Goal: Task Accomplishment & Management: Use online tool/utility

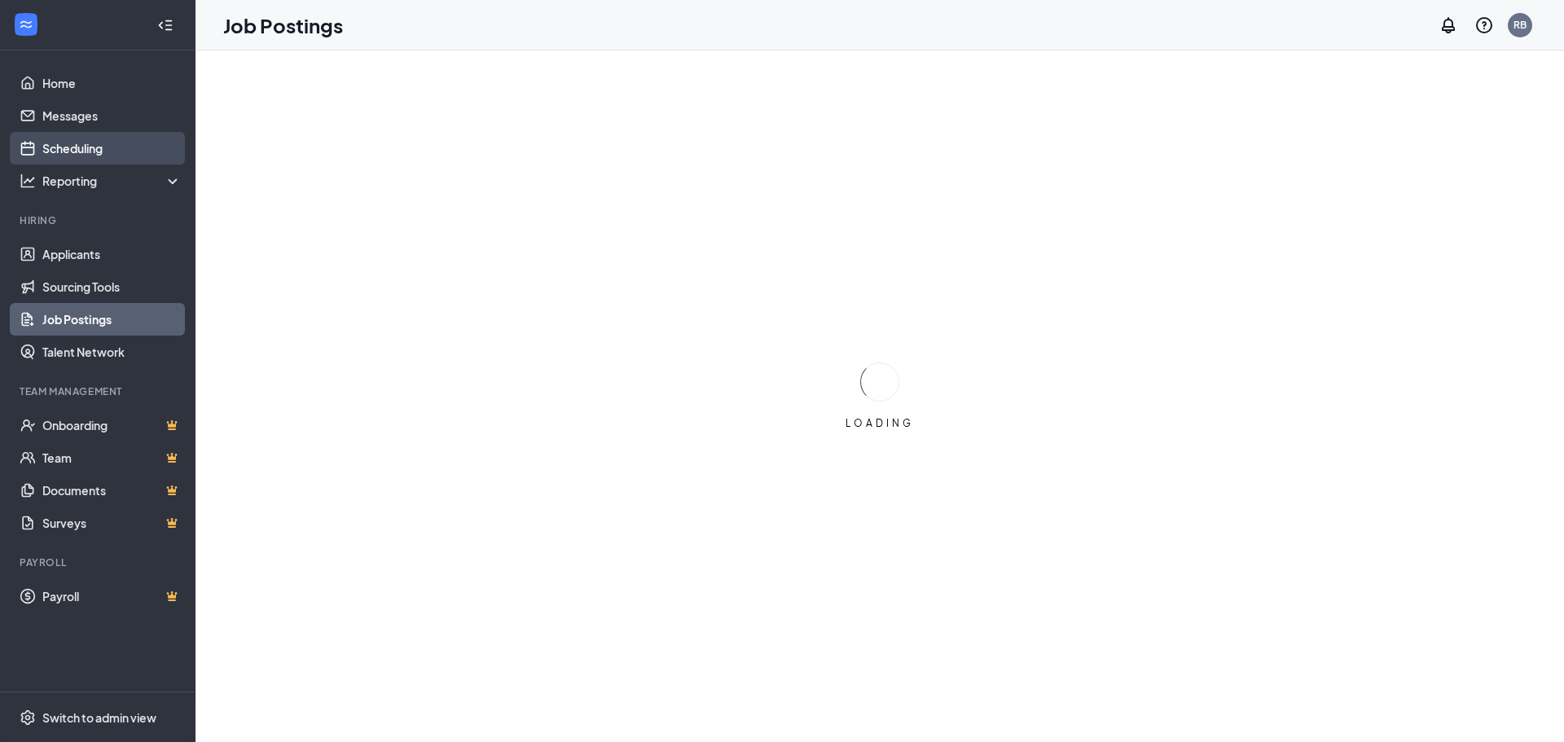
click at [87, 143] on link "Scheduling" at bounding box center [111, 148] width 139 height 33
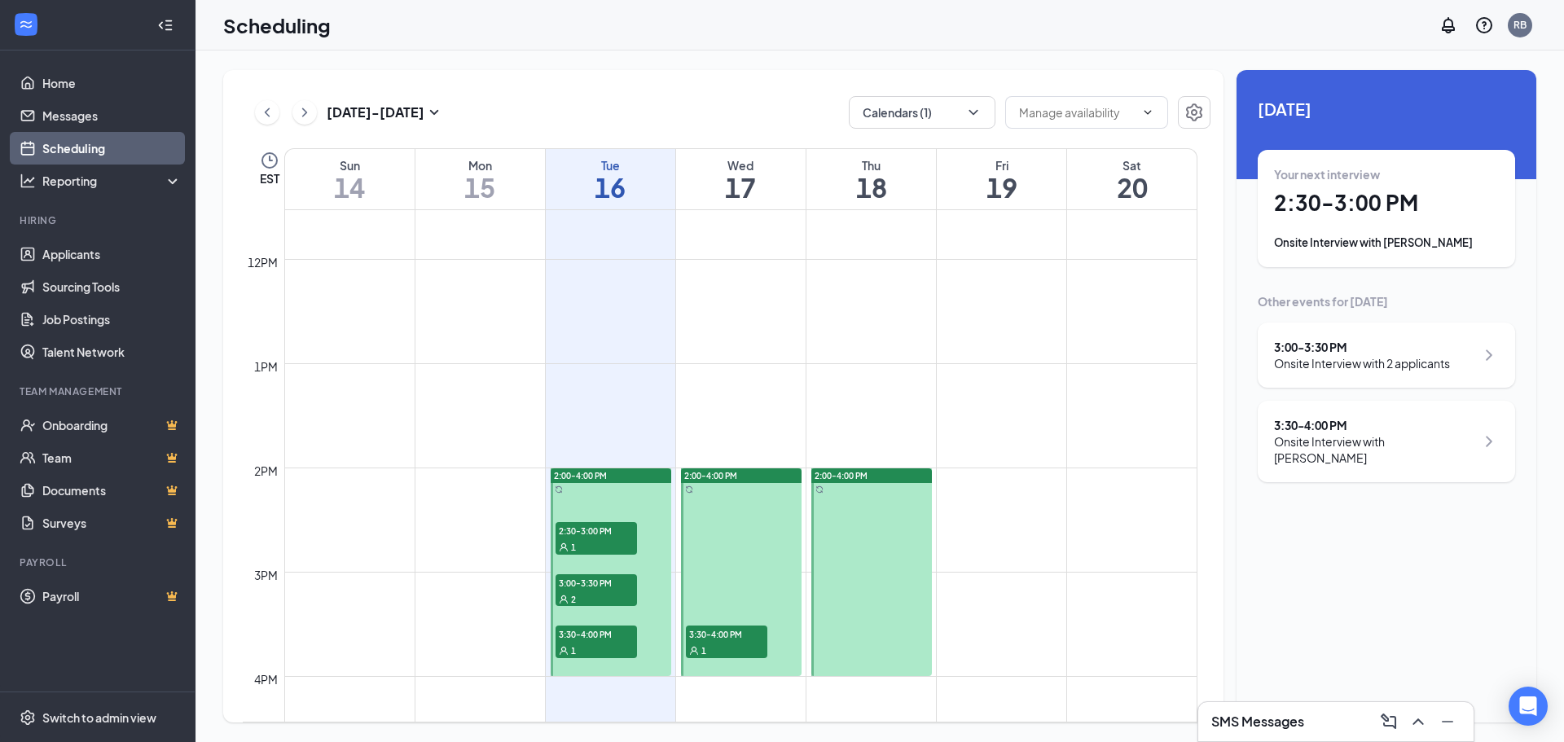
scroll to position [1208, 0]
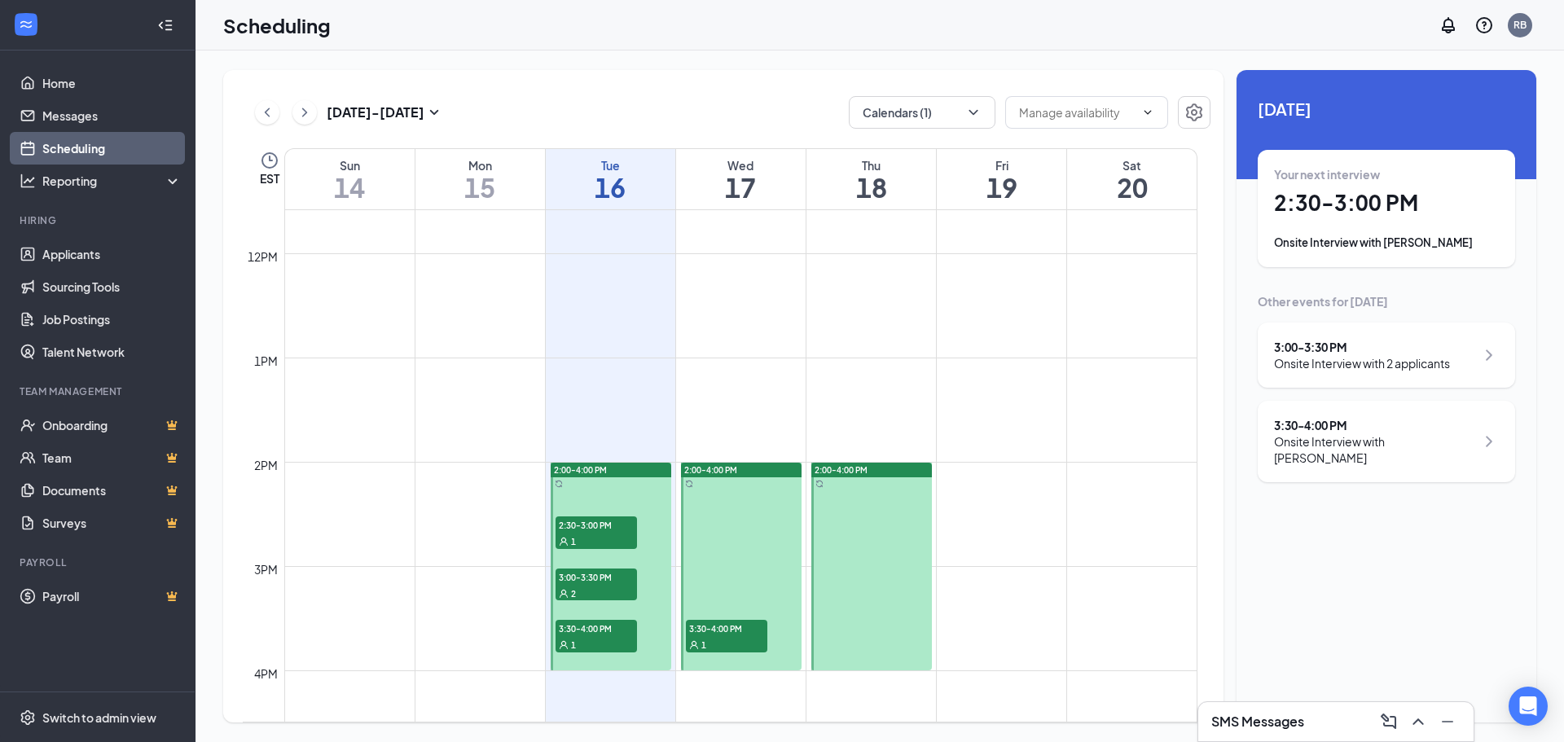
click at [604, 586] on div "2" at bounding box center [596, 593] width 81 height 16
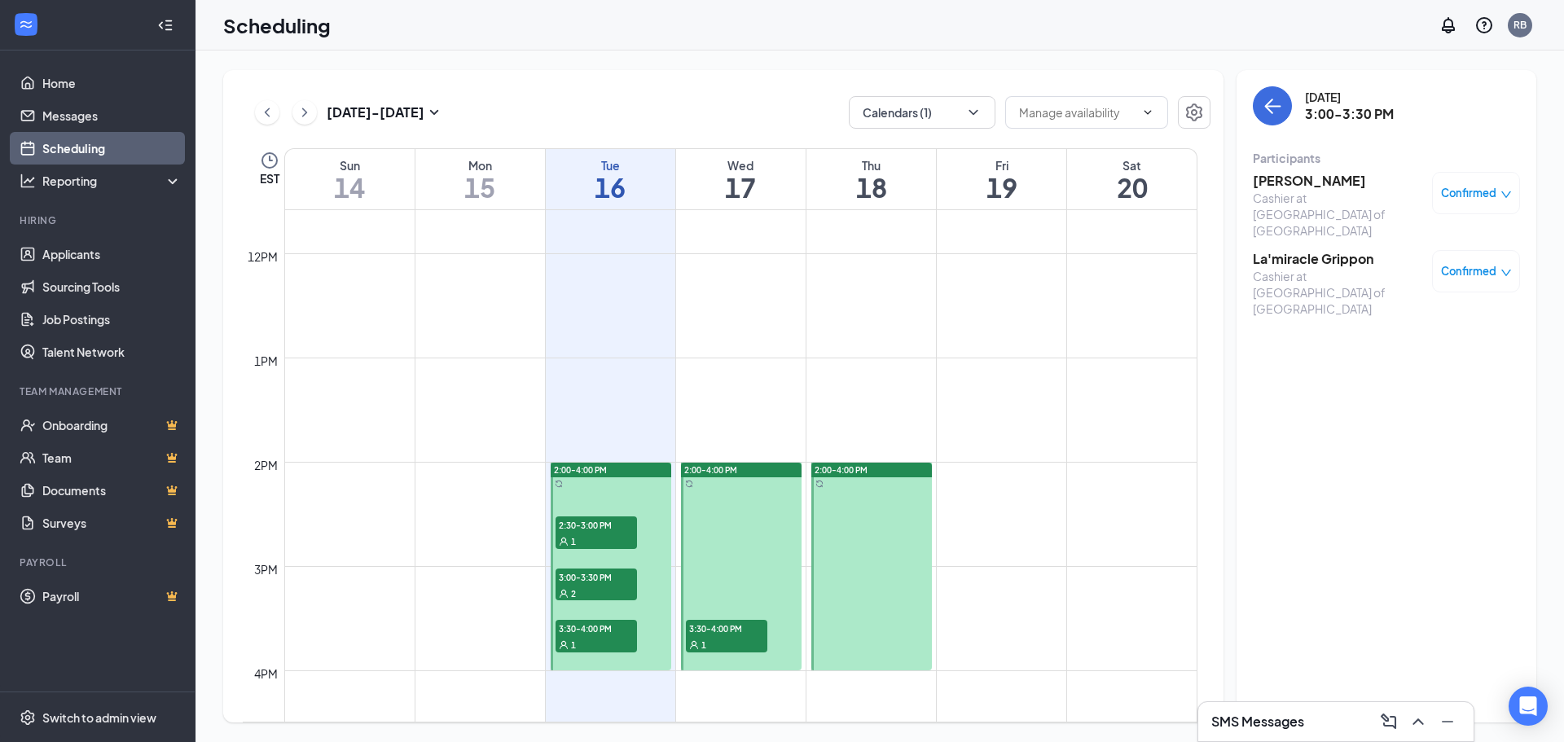
click at [712, 640] on div "1" at bounding box center [726, 644] width 81 height 16
click at [610, 624] on span "3:30-4:00 PM" at bounding box center [596, 628] width 81 height 16
click at [599, 585] on div "2" at bounding box center [596, 593] width 81 height 16
click at [1314, 250] on h3 "La'miracle Grippon" at bounding box center [1338, 259] width 171 height 18
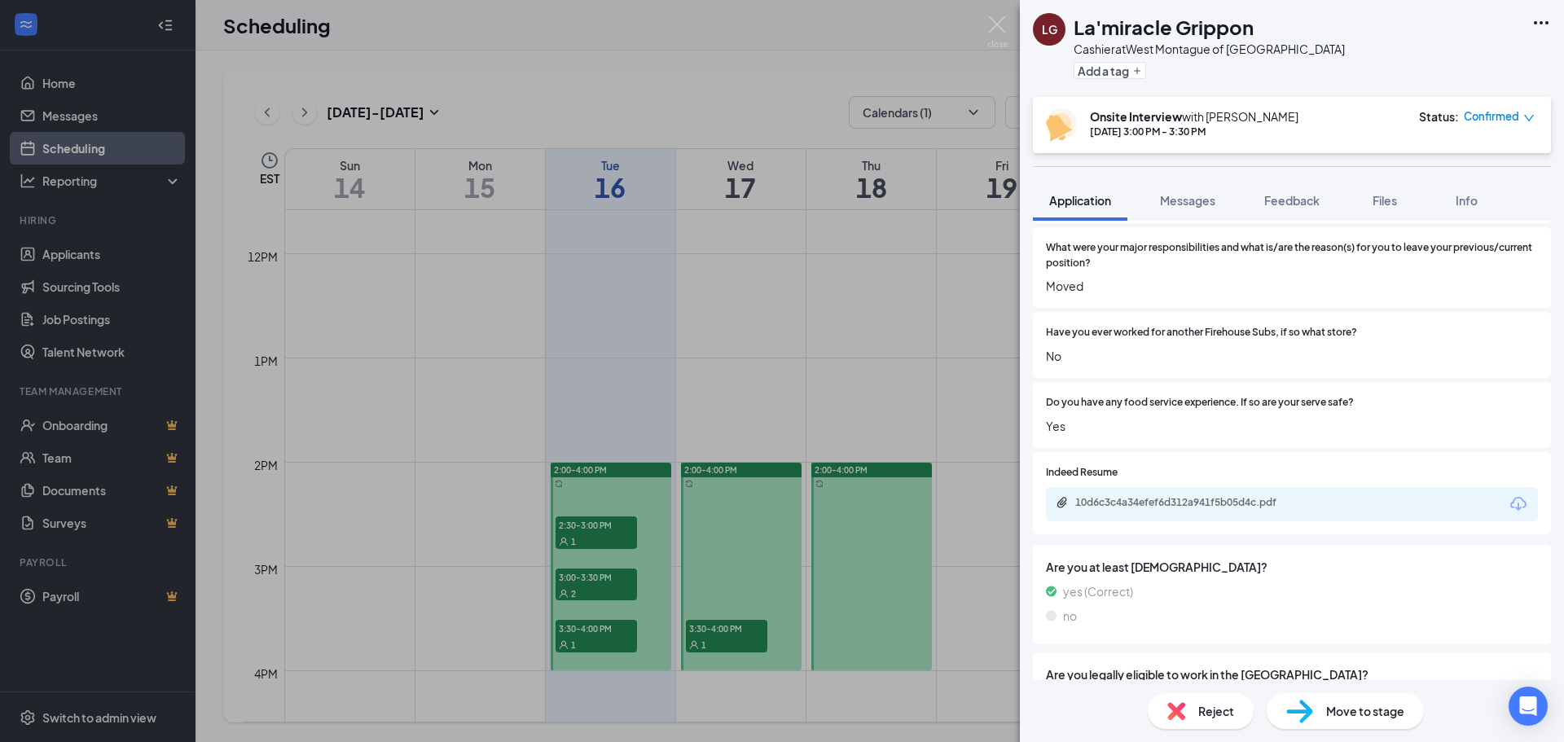
scroll to position [727, 0]
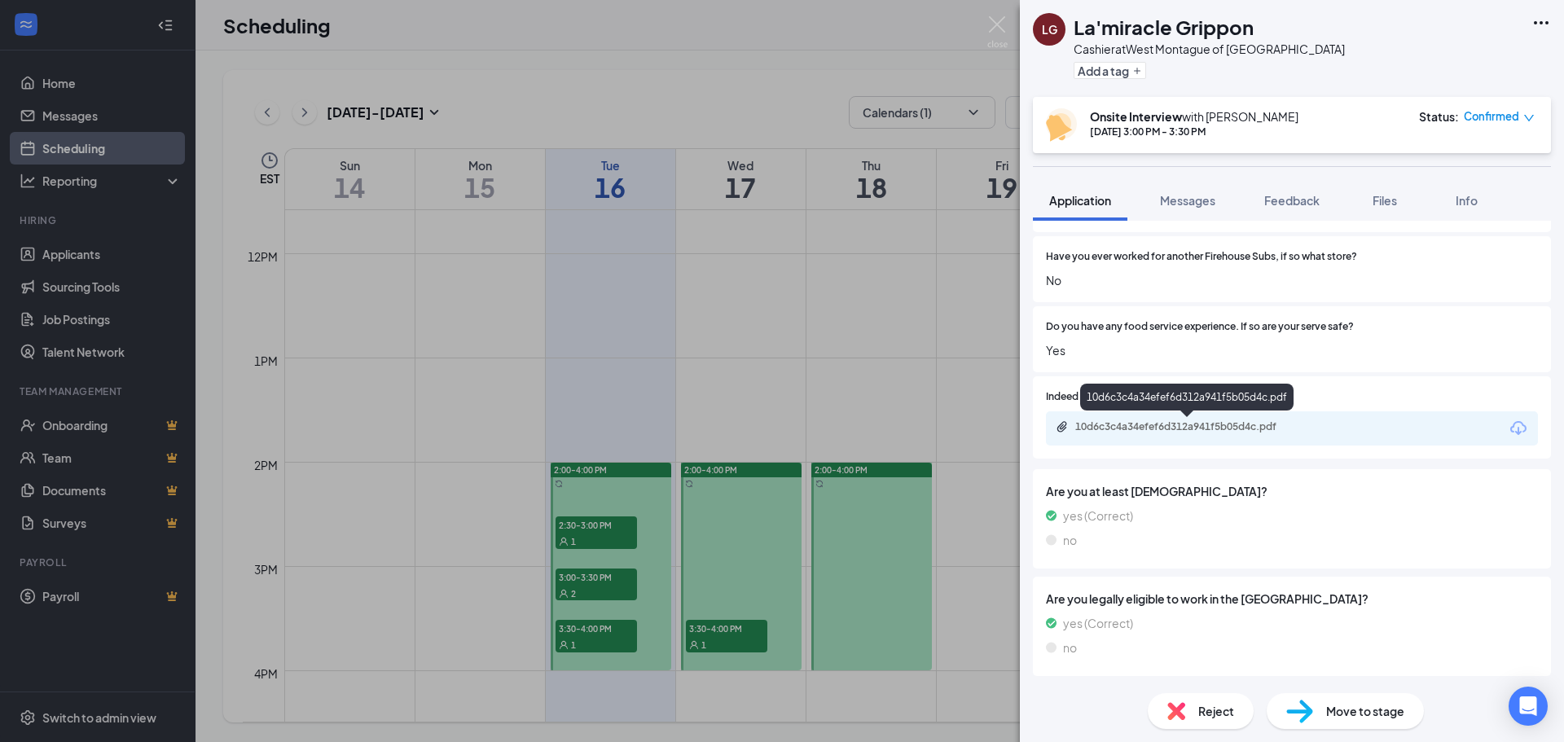
click at [1162, 420] on div "10d6c3c4a34efef6d312a941f5b05d4c.pdf" at bounding box center [1189, 426] width 228 height 13
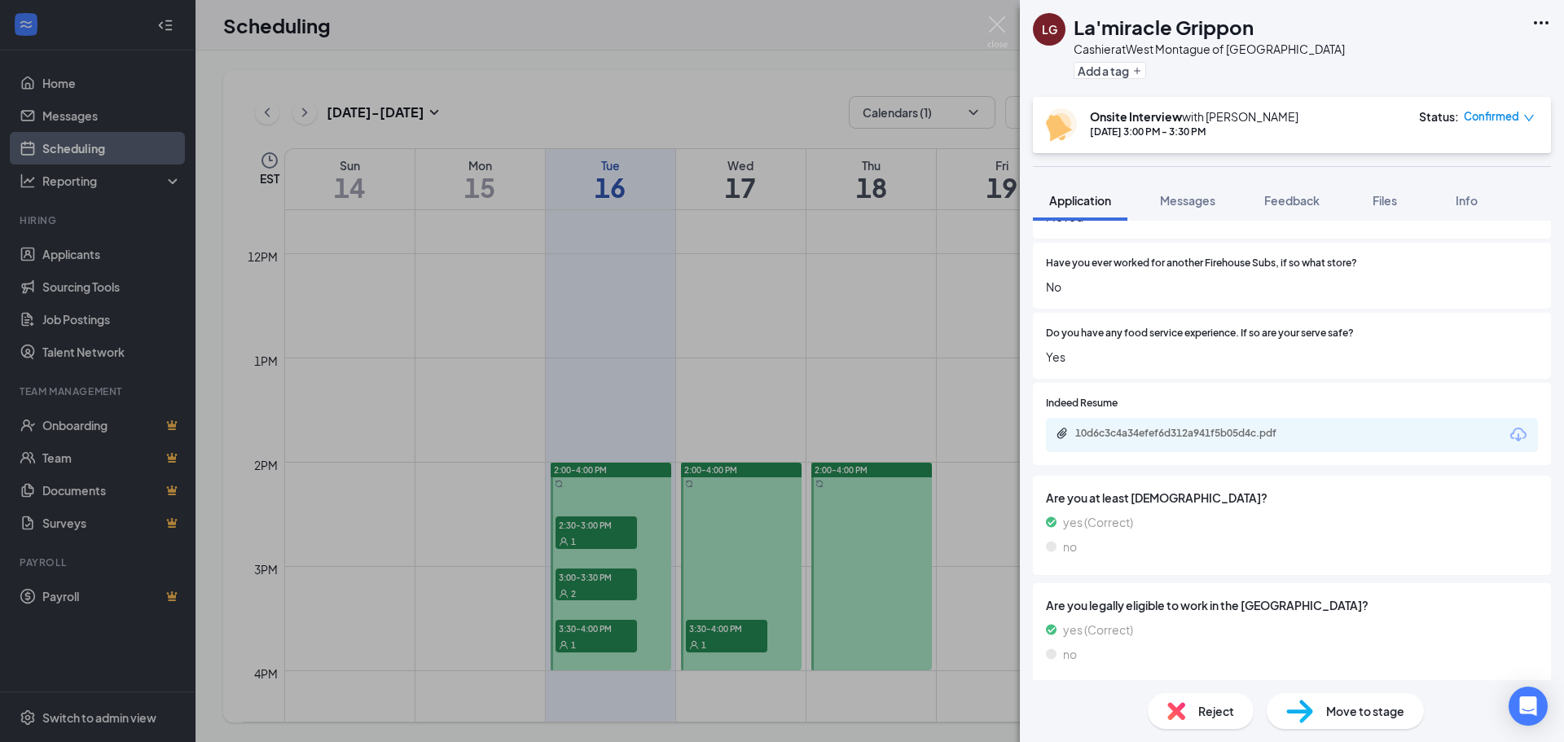
click at [597, 583] on div "[PERSON_NAME] Grippon Cashier at [GEOGRAPHIC_DATA] of [GEOGRAPHIC_DATA] Add a t…" at bounding box center [782, 371] width 1564 height 742
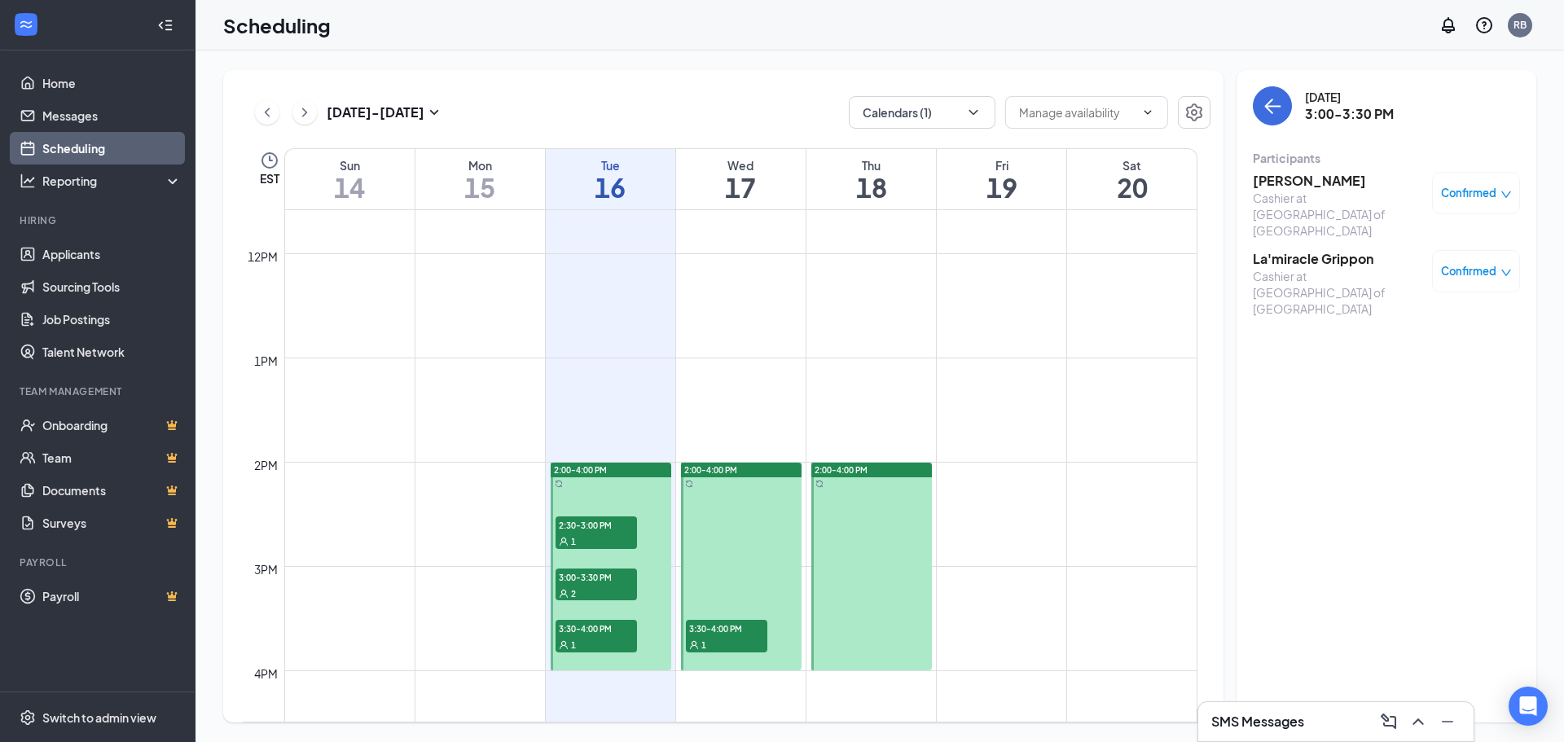
click at [1276, 185] on h3 "[PERSON_NAME]" at bounding box center [1338, 181] width 171 height 18
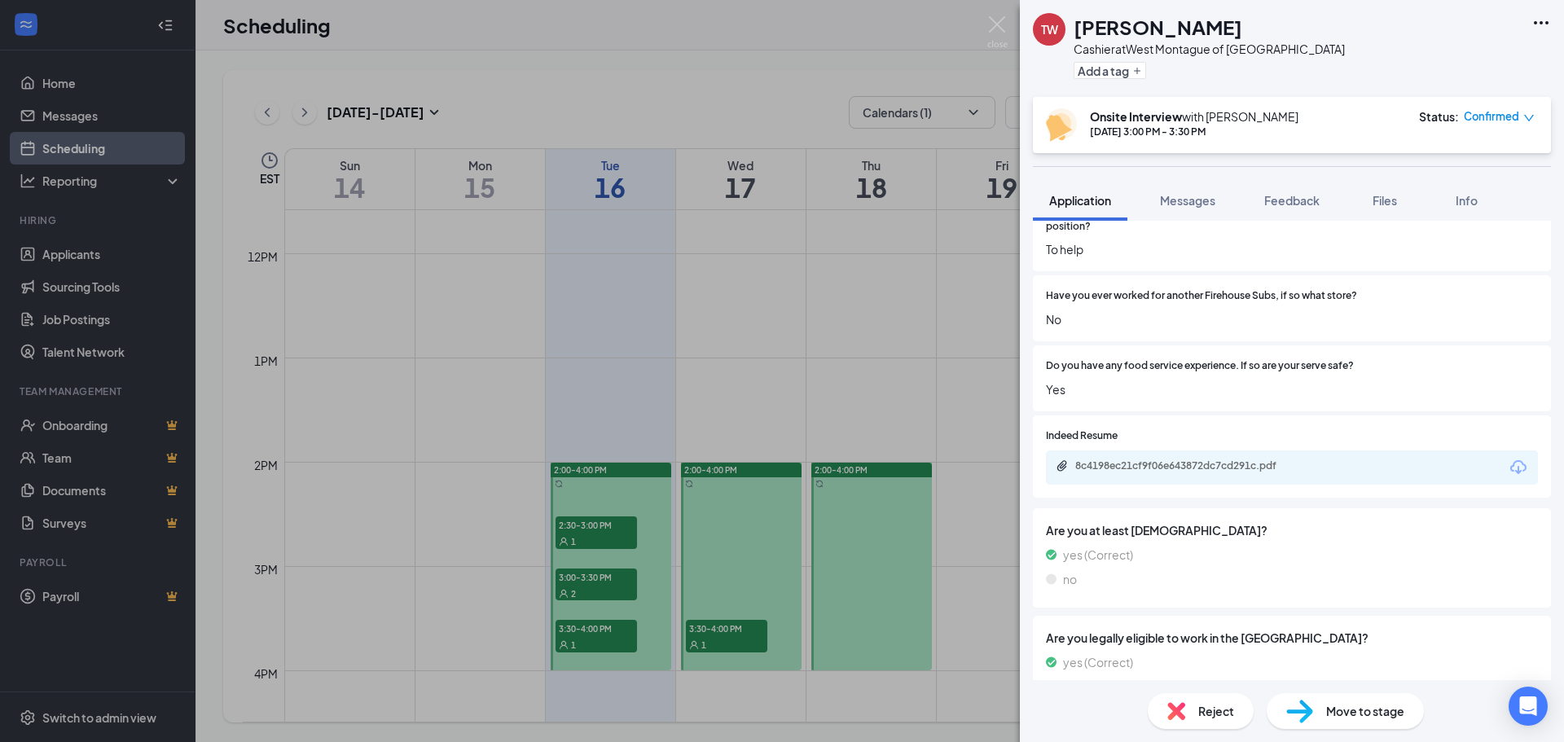
scroll to position [727, 0]
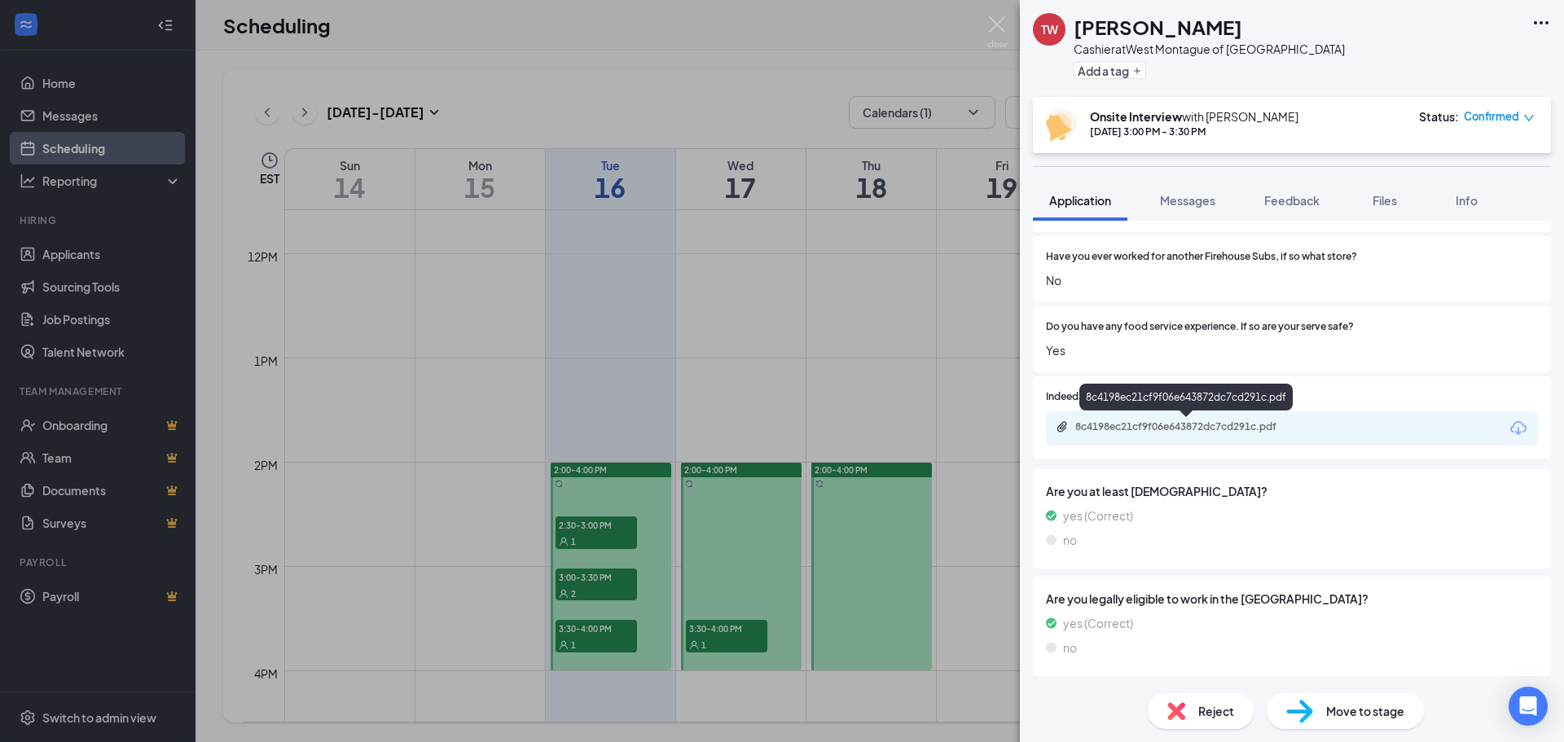
click at [1146, 428] on div "8c4198ec21cf9f06e643872dc7cd291c.pdf" at bounding box center [1189, 426] width 228 height 13
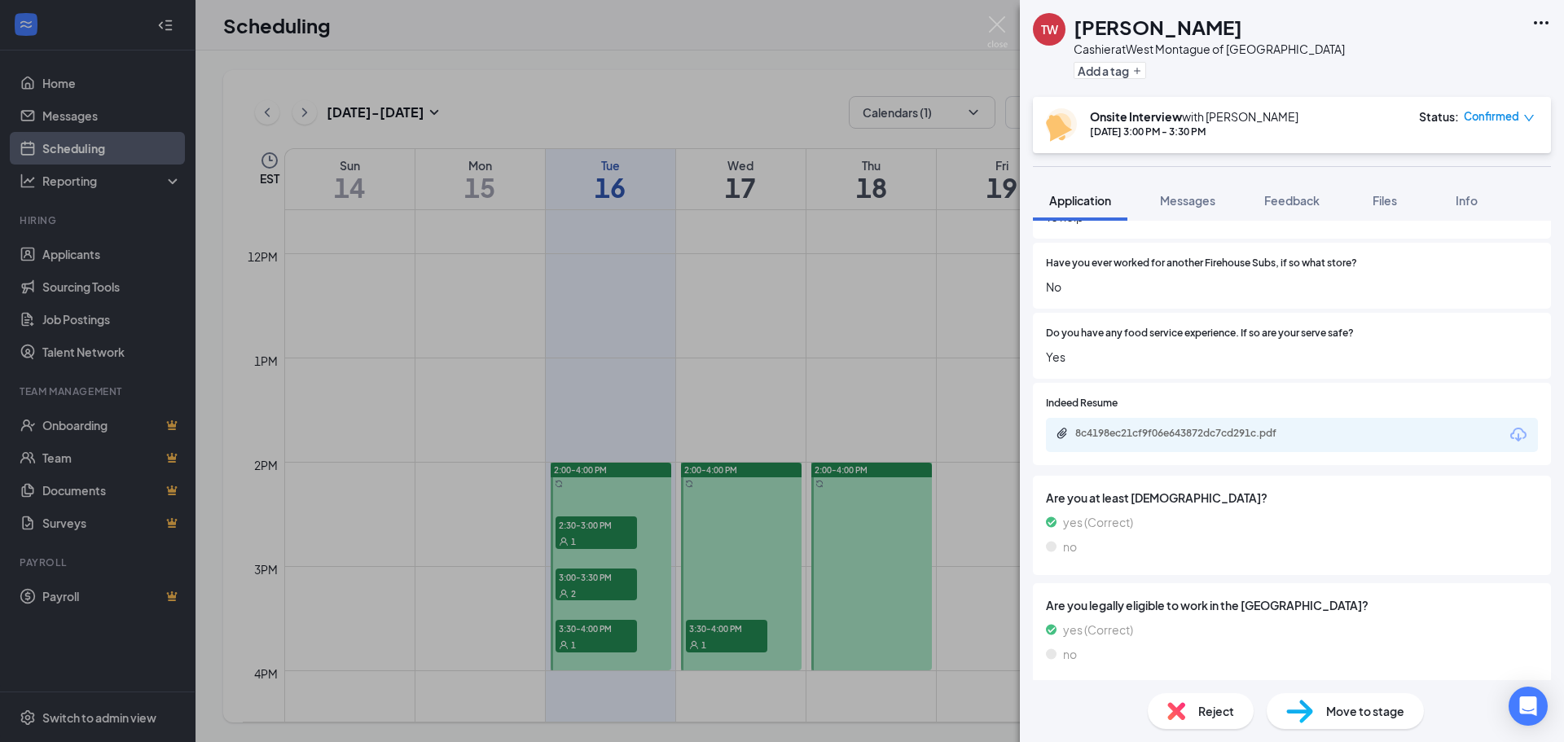
click at [615, 522] on div "TW [PERSON_NAME] Cashier at [GEOGRAPHIC_DATA] of [GEOGRAPHIC_DATA] Add a tag On…" at bounding box center [782, 371] width 1564 height 742
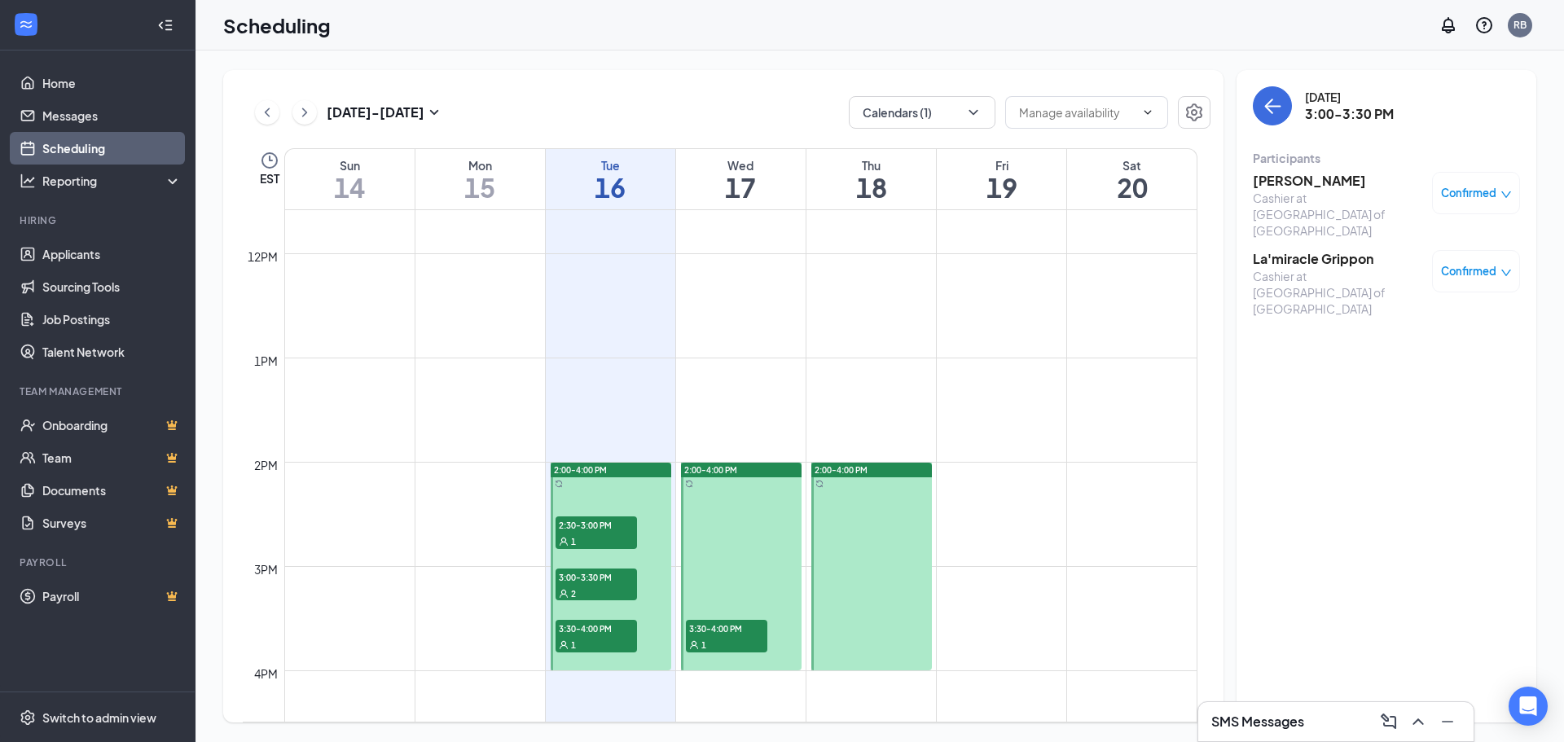
click at [610, 527] on span "2:30-3:00 PM" at bounding box center [596, 524] width 81 height 16
click at [587, 641] on div "1" at bounding box center [596, 644] width 81 height 16
click at [1302, 189] on h3 "[PERSON_NAME]" at bounding box center [1338, 181] width 171 height 18
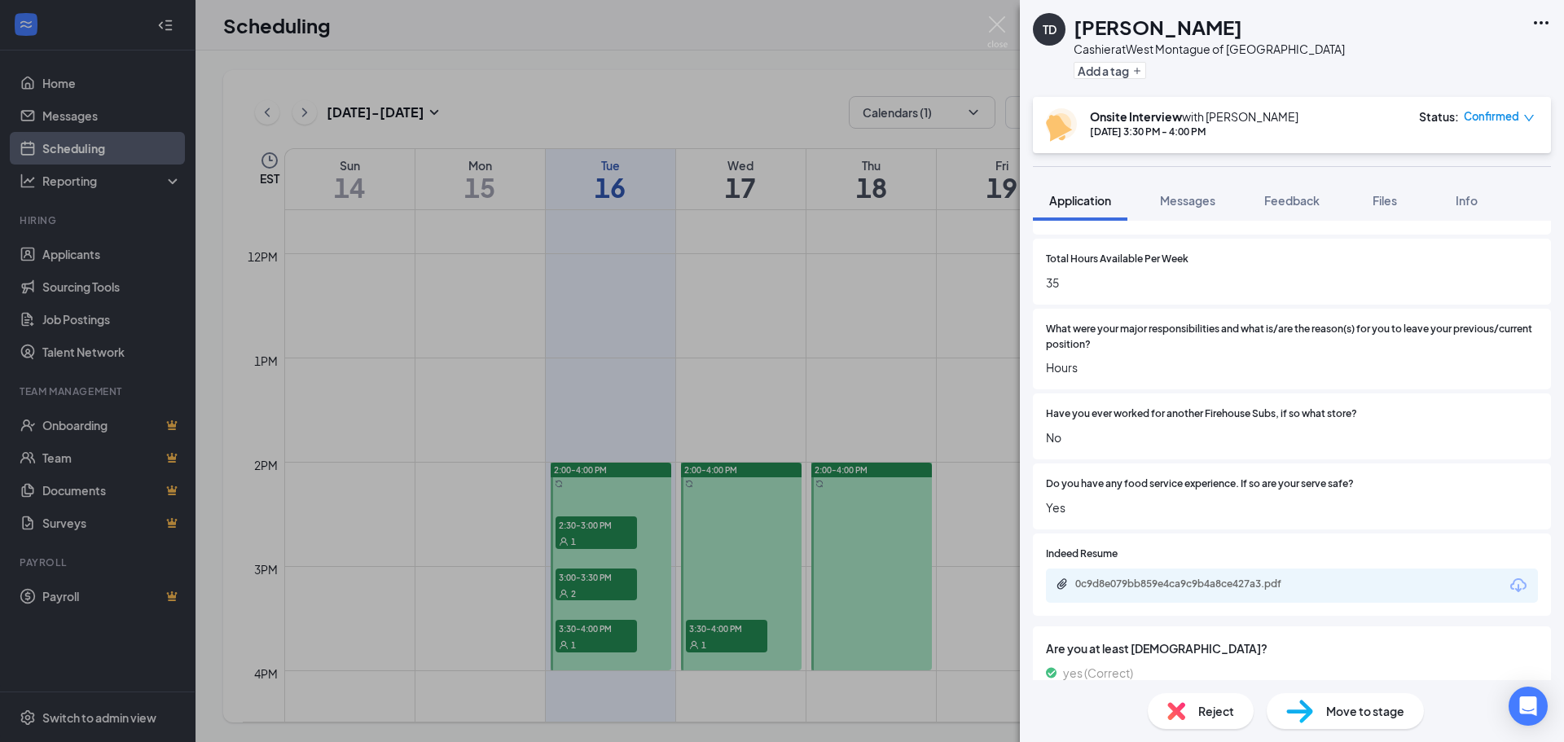
scroll to position [727, 0]
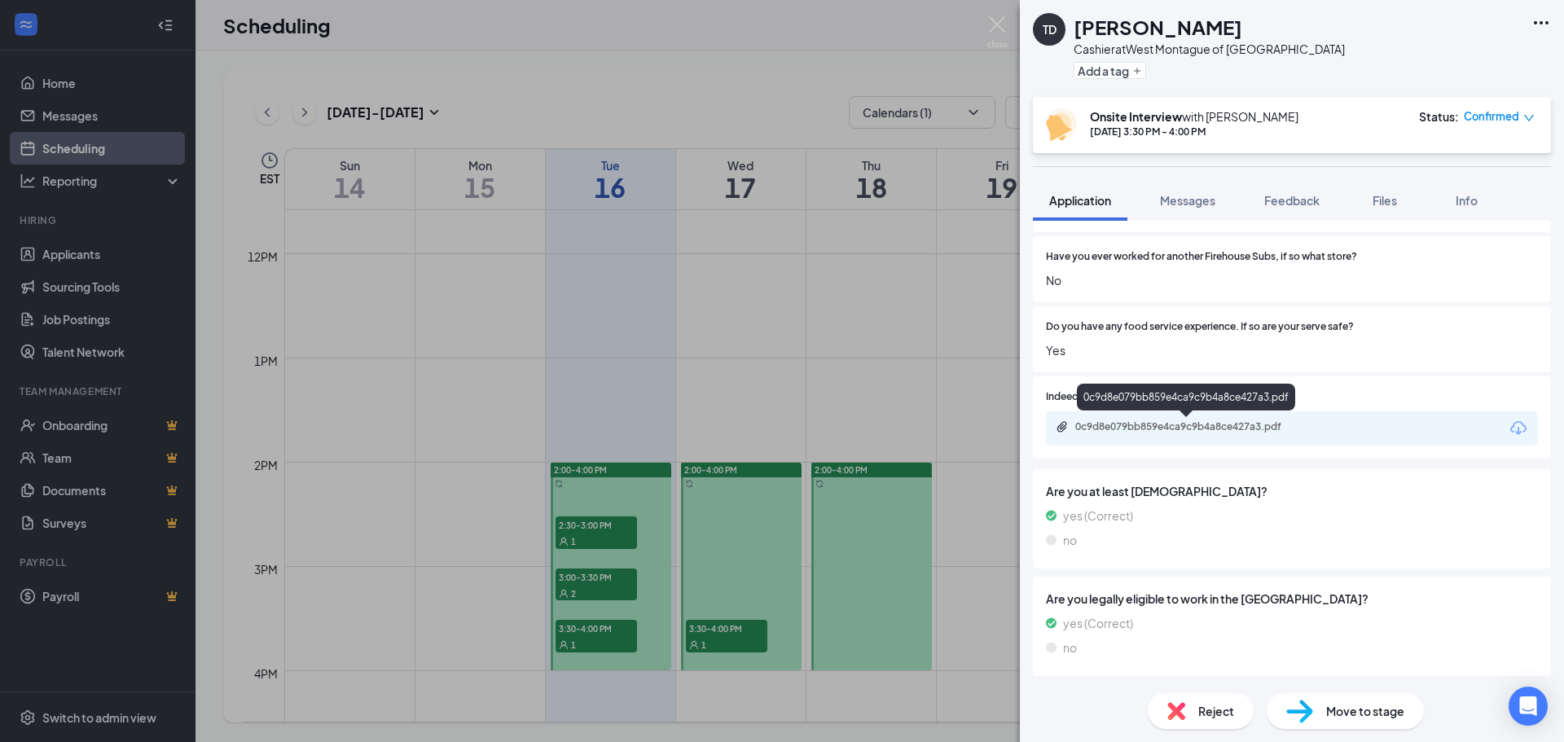
click at [1189, 426] on div "0c9d8e079bb859e4ca9c9b4a8ce427a3.pdf" at bounding box center [1189, 426] width 228 height 13
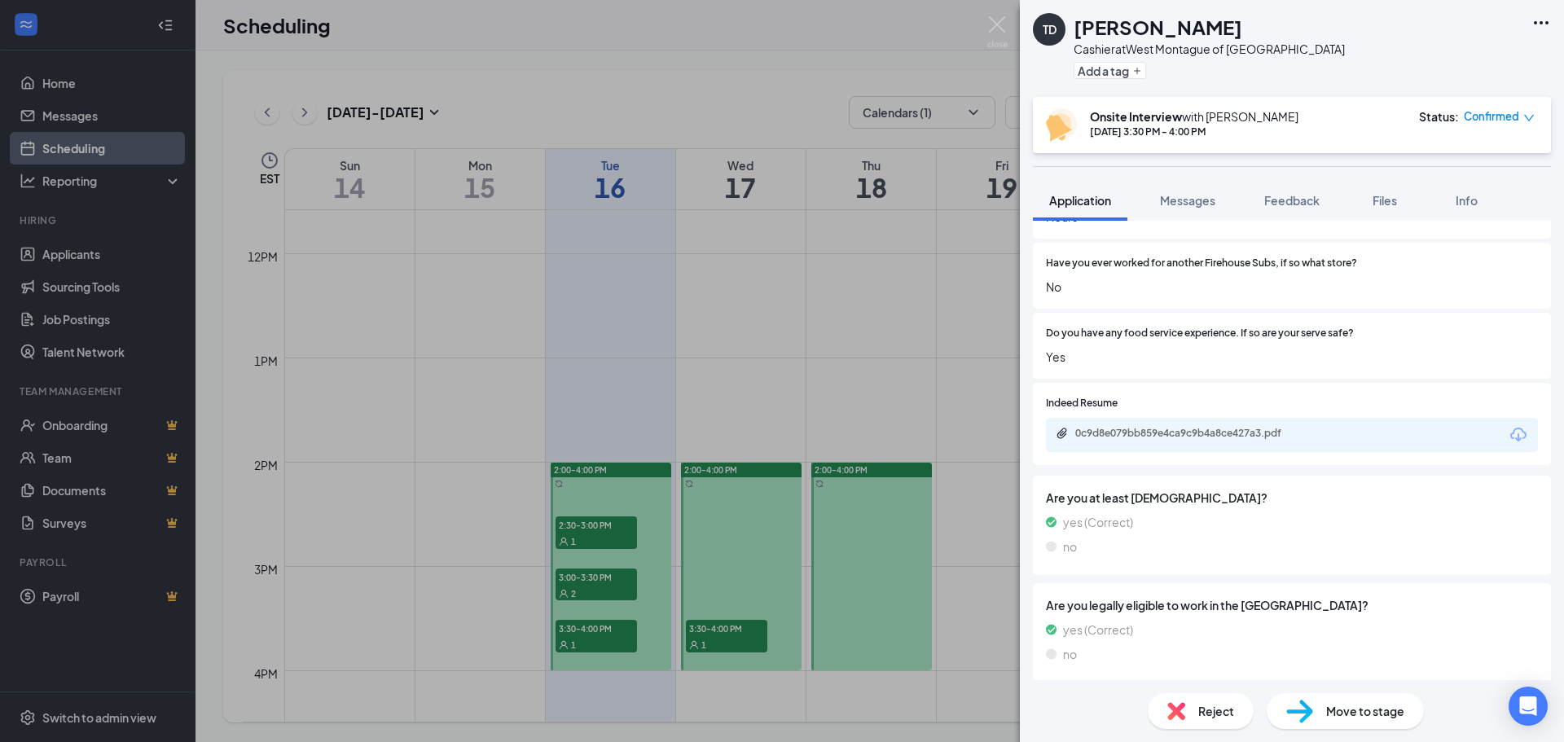
click at [573, 602] on div "TD [PERSON_NAME] at [GEOGRAPHIC_DATA] of [GEOGRAPHIC_DATA] Add a tag Onsite Int…" at bounding box center [782, 371] width 1564 height 742
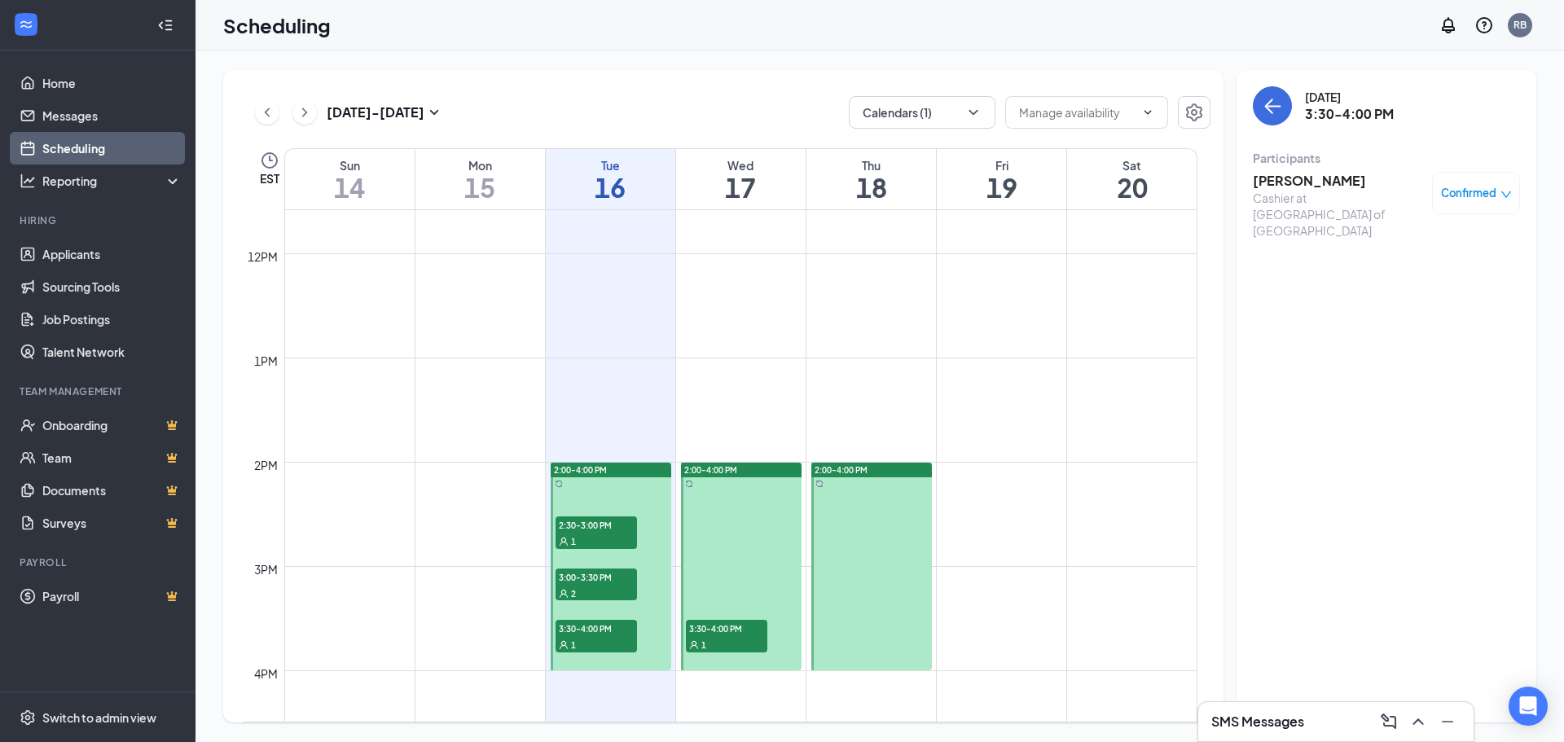
click at [582, 585] on div "2" at bounding box center [596, 593] width 81 height 16
click at [1266, 173] on h3 "[PERSON_NAME]" at bounding box center [1338, 181] width 171 height 18
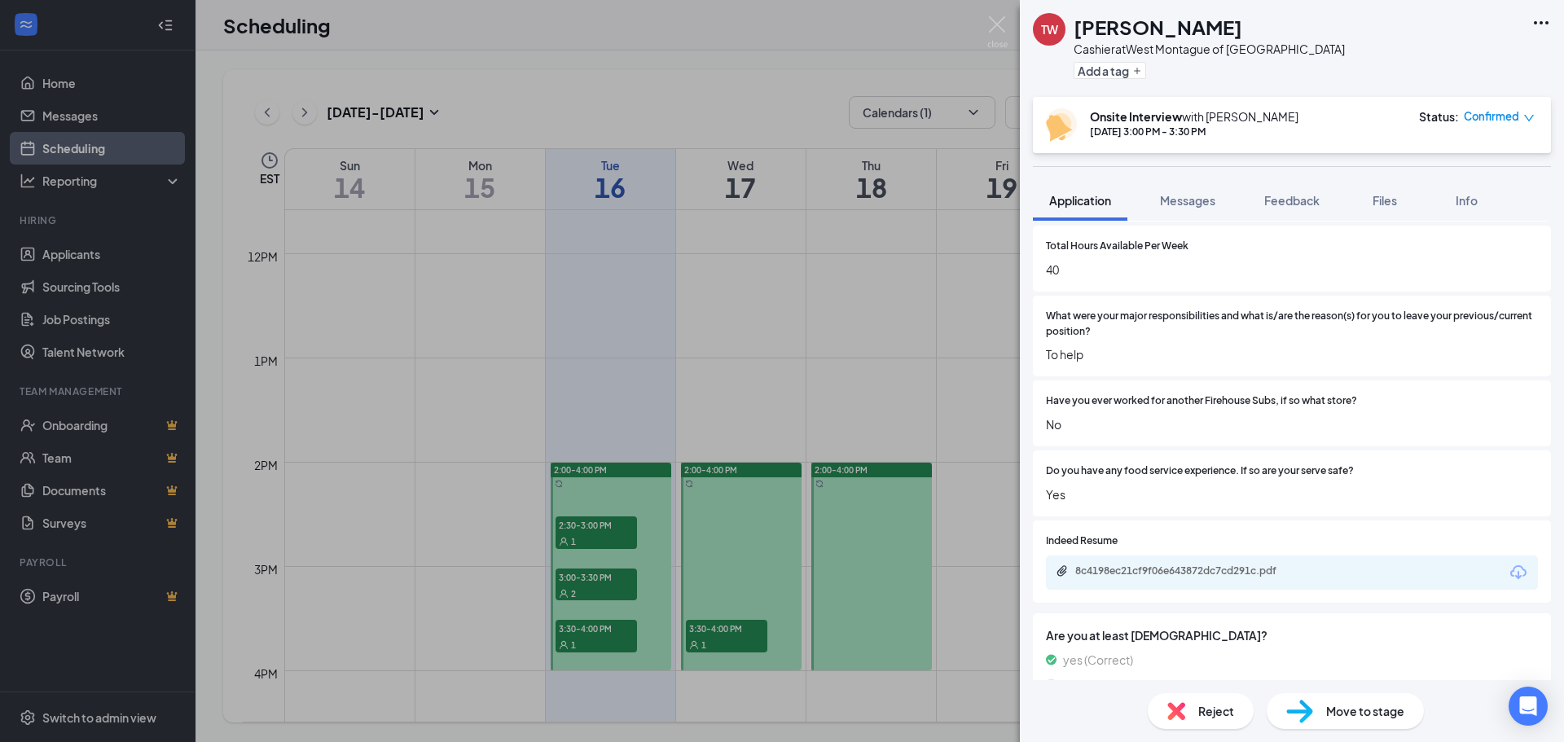
scroll to position [720, 0]
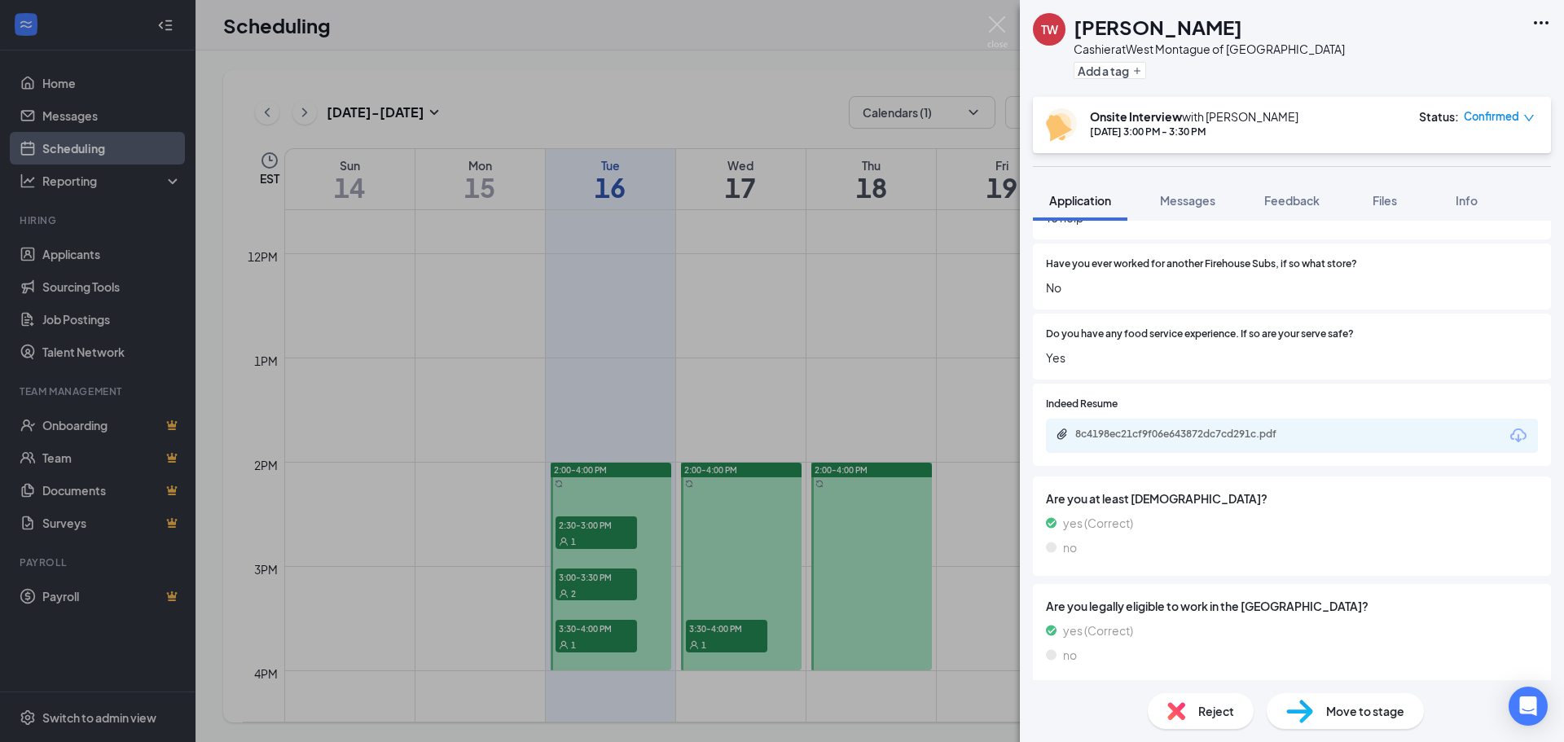
click at [860, 336] on div "TW [PERSON_NAME] Cashier at [GEOGRAPHIC_DATA] of [GEOGRAPHIC_DATA] Add a tag On…" at bounding box center [782, 371] width 1564 height 742
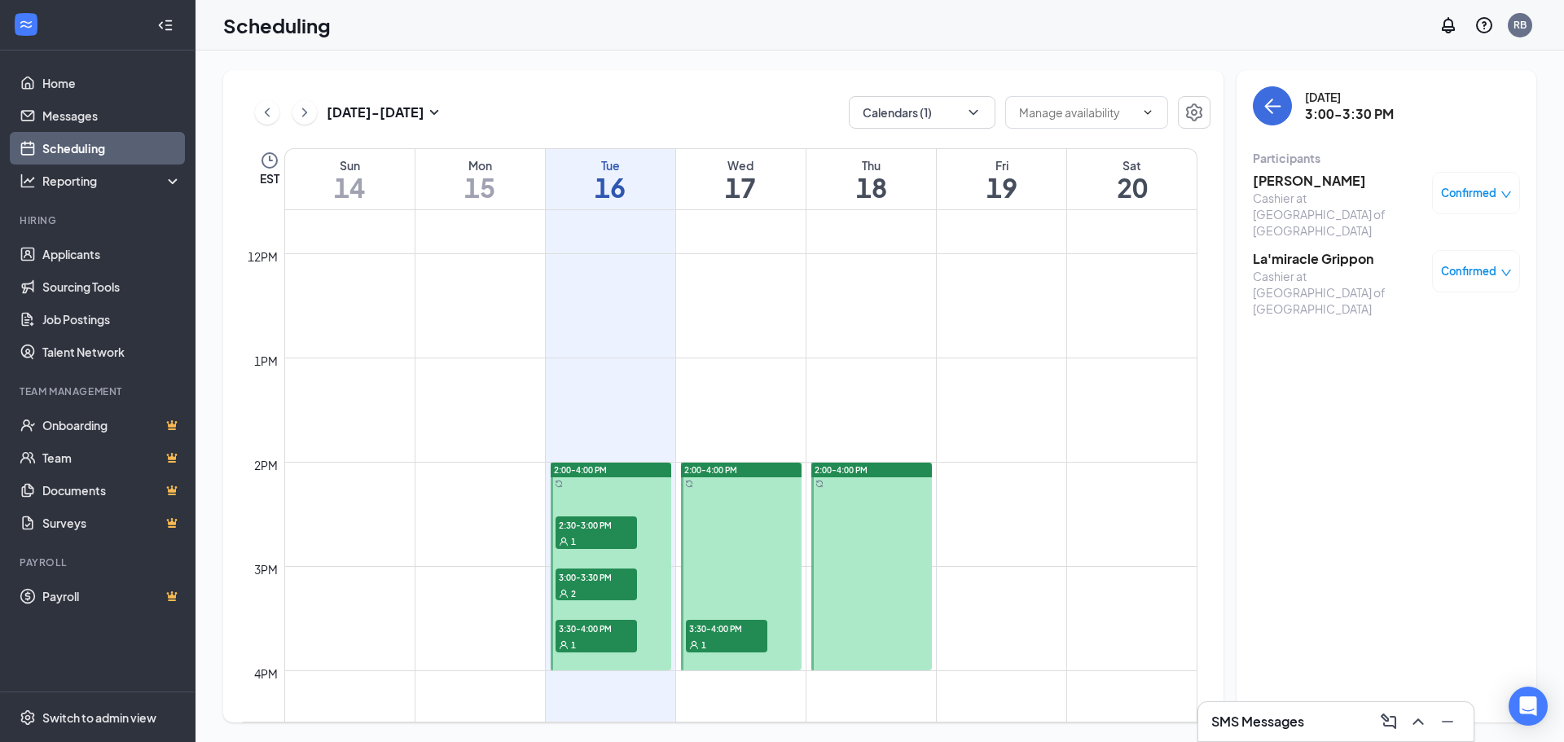
click at [726, 626] on span "3:30-4:00 PM" at bounding box center [726, 628] width 81 height 16
click at [305, 112] on icon "ChevronRight" at bounding box center [304, 113] width 16 height 20
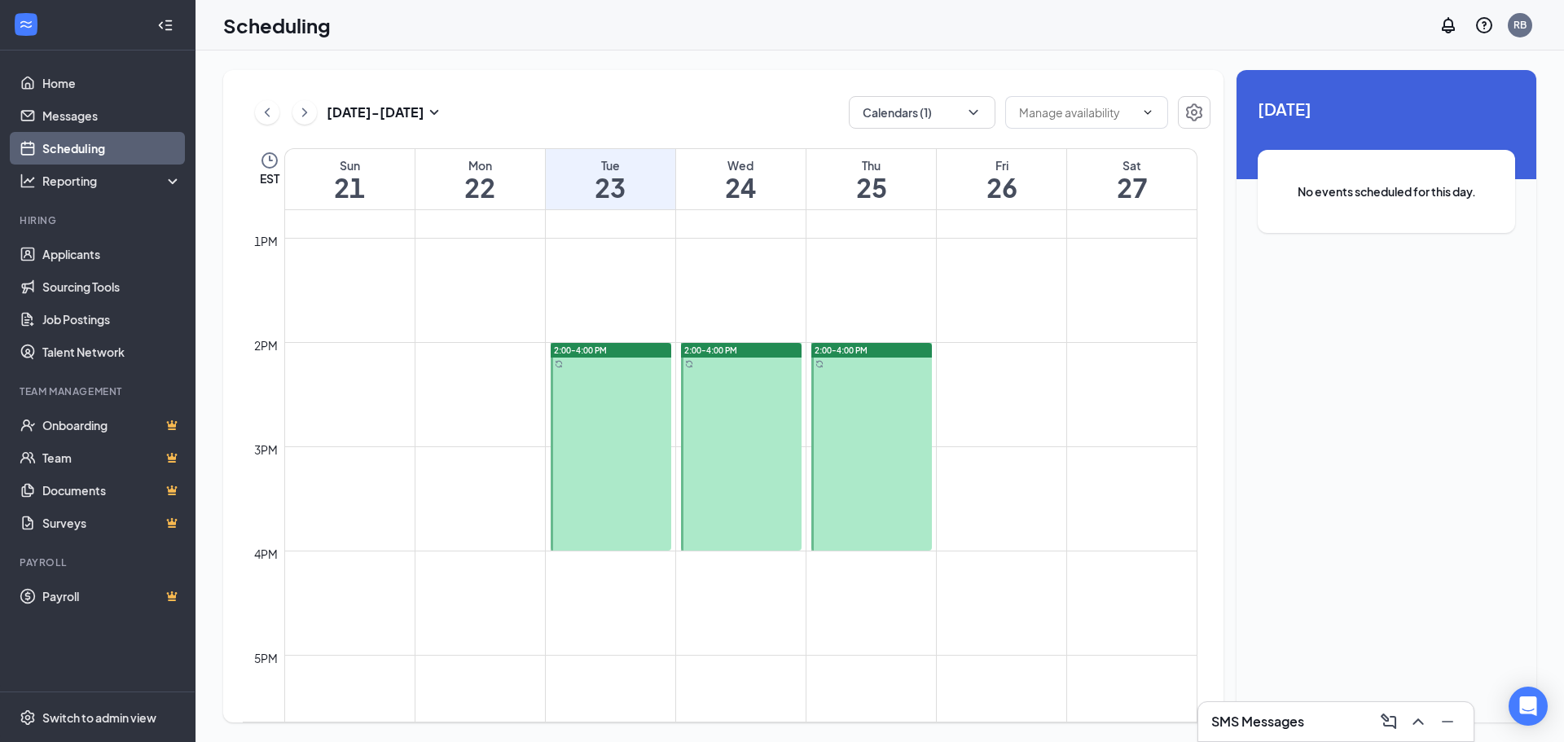
scroll to position [1371, 0]
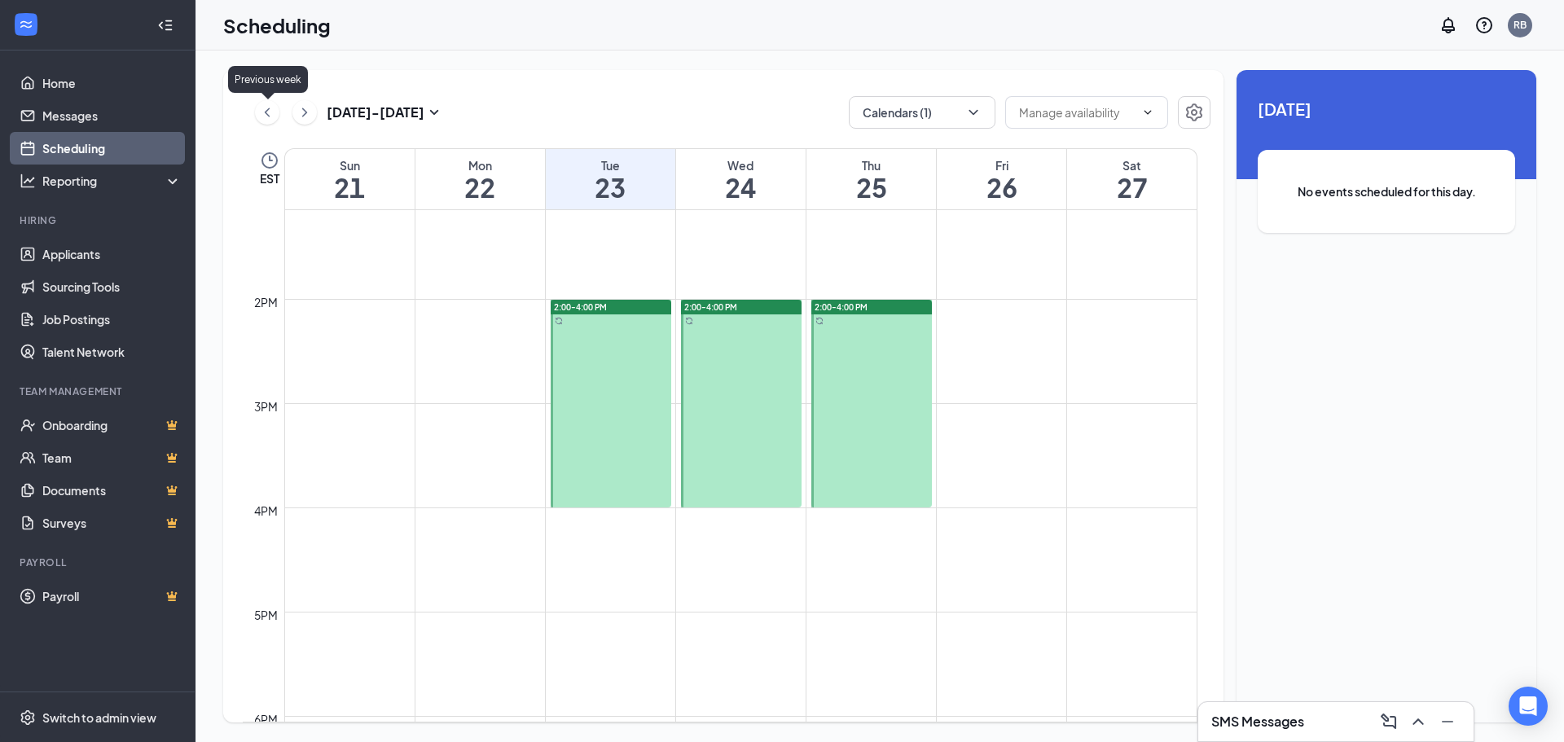
click at [259, 112] on icon "ChevronLeft" at bounding box center [267, 113] width 16 height 20
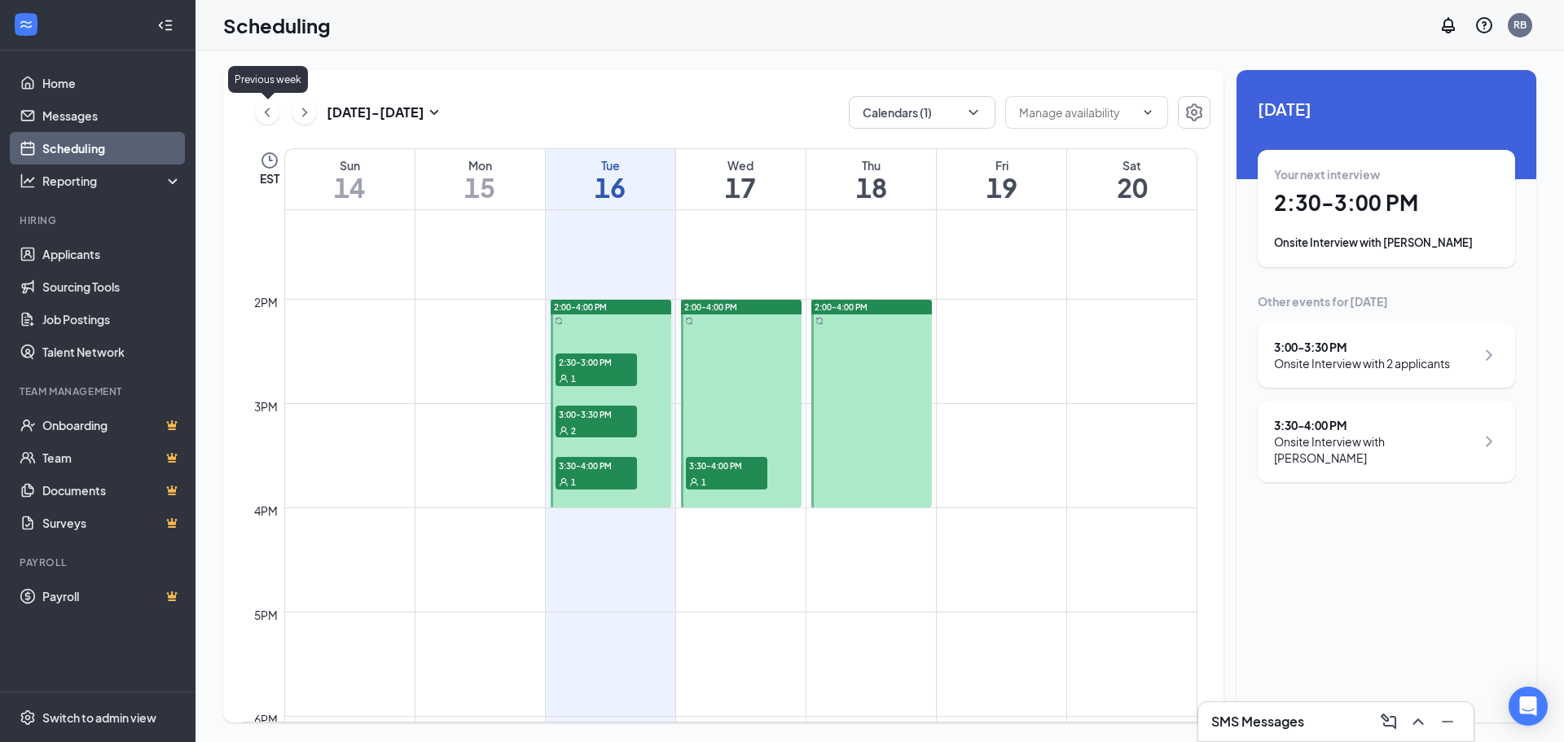
scroll to position [801, 0]
